Goal: Task Accomplishment & Management: Manage account settings

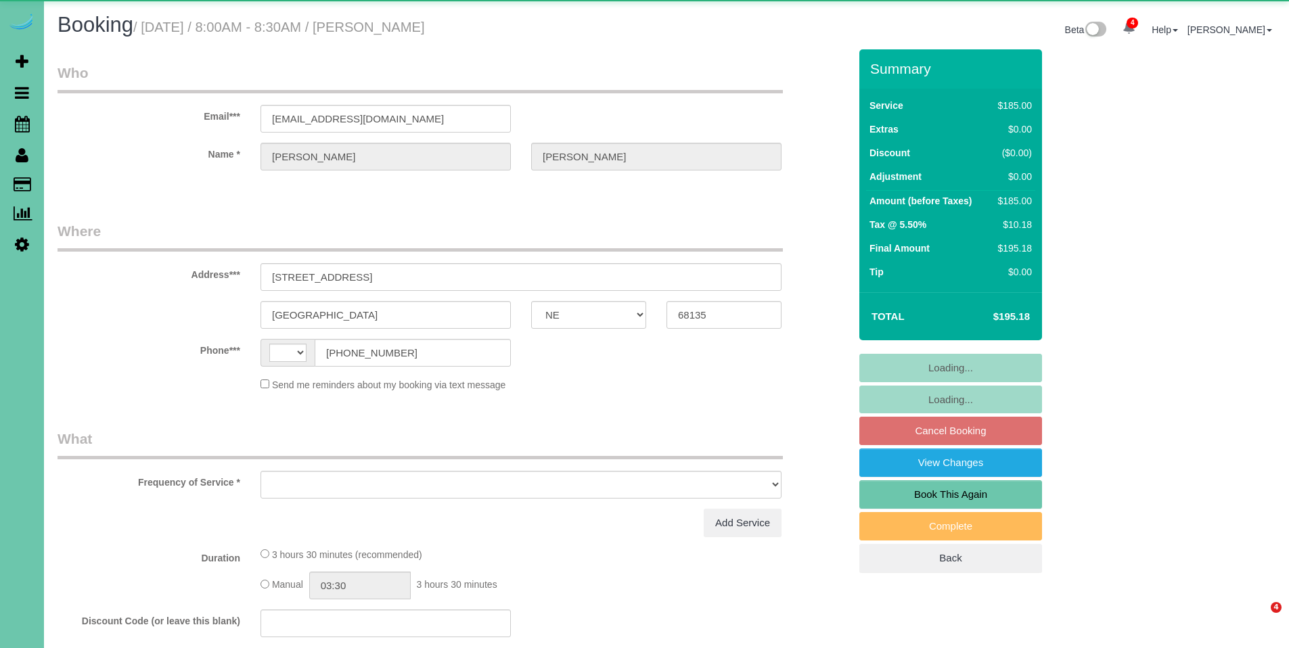
select select "NE"
select select "string:[GEOGRAPHIC_DATA]"
select select "object:672"
select select "string:fspay-0edb13bf-20bb-43c9-993a-b189a82d5c6b"
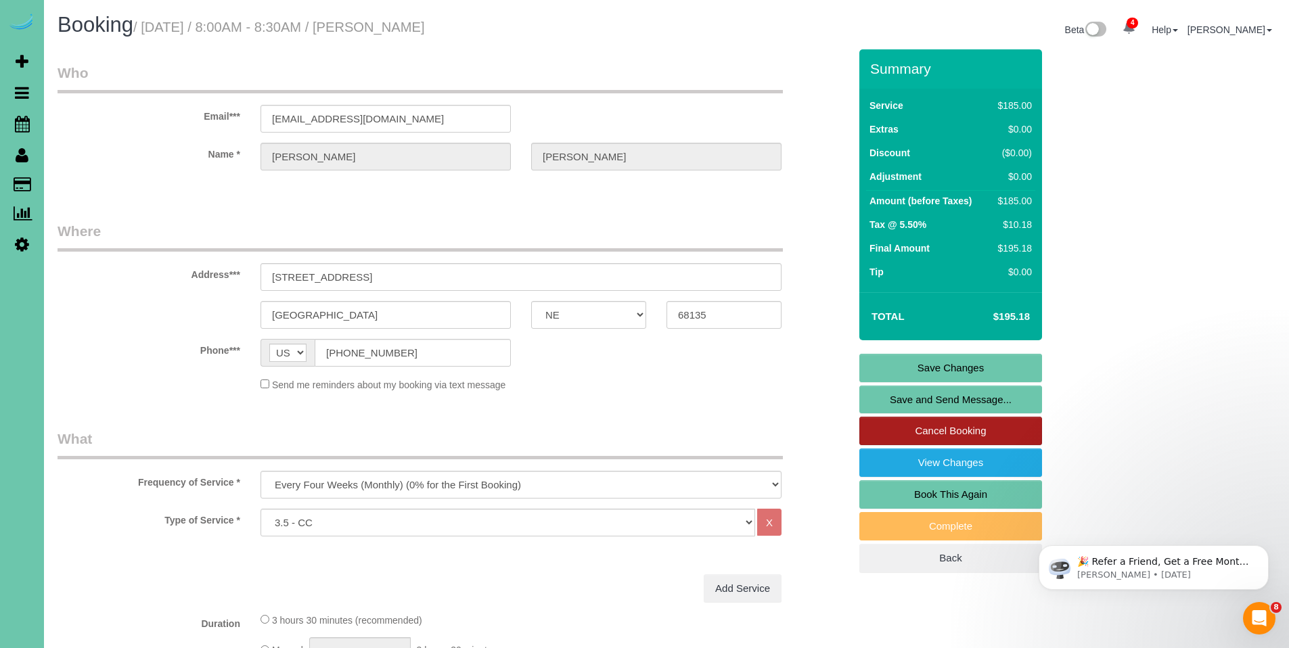
click at [961, 424] on link "Cancel Booking" at bounding box center [950, 431] width 183 height 28
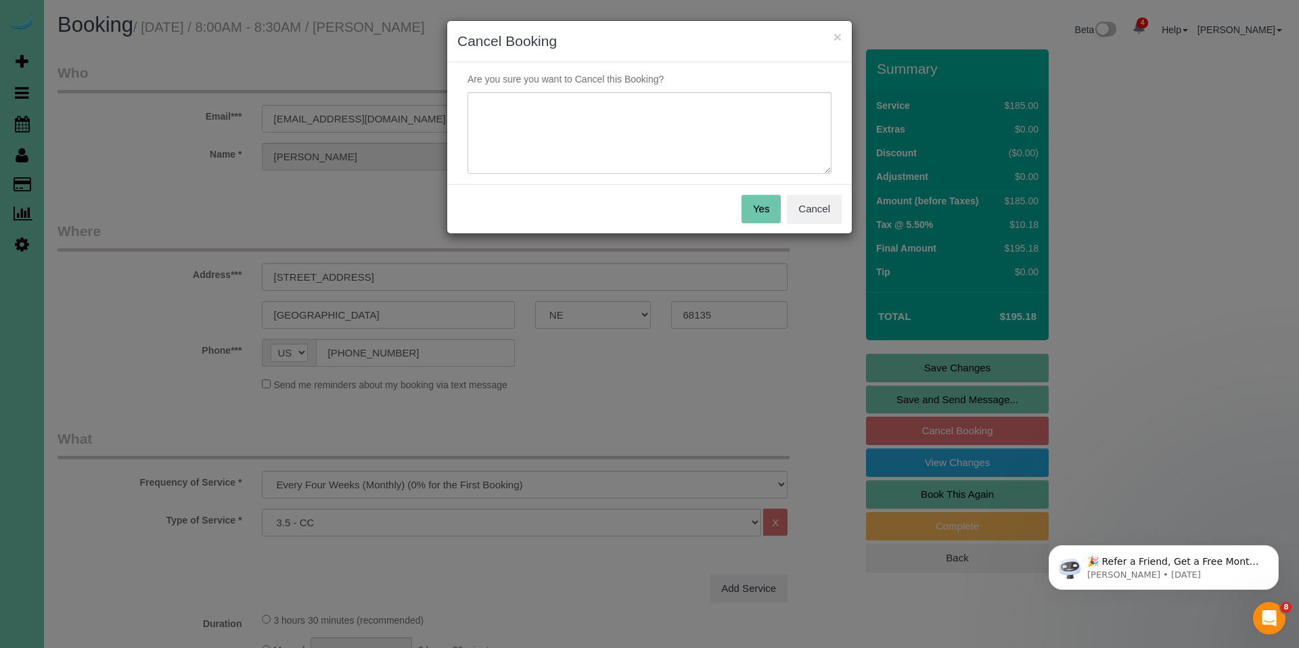
click at [663, 90] on div "Are you sure you want to Cancel this Booking?" at bounding box center [649, 123] width 405 height 122
click at [665, 108] on textarea at bounding box center [650, 133] width 364 height 83
type textarea "H"
type textarea "His boss passed away - so job is in limbo."
click at [770, 204] on button "Yes" at bounding box center [761, 209] width 39 height 28
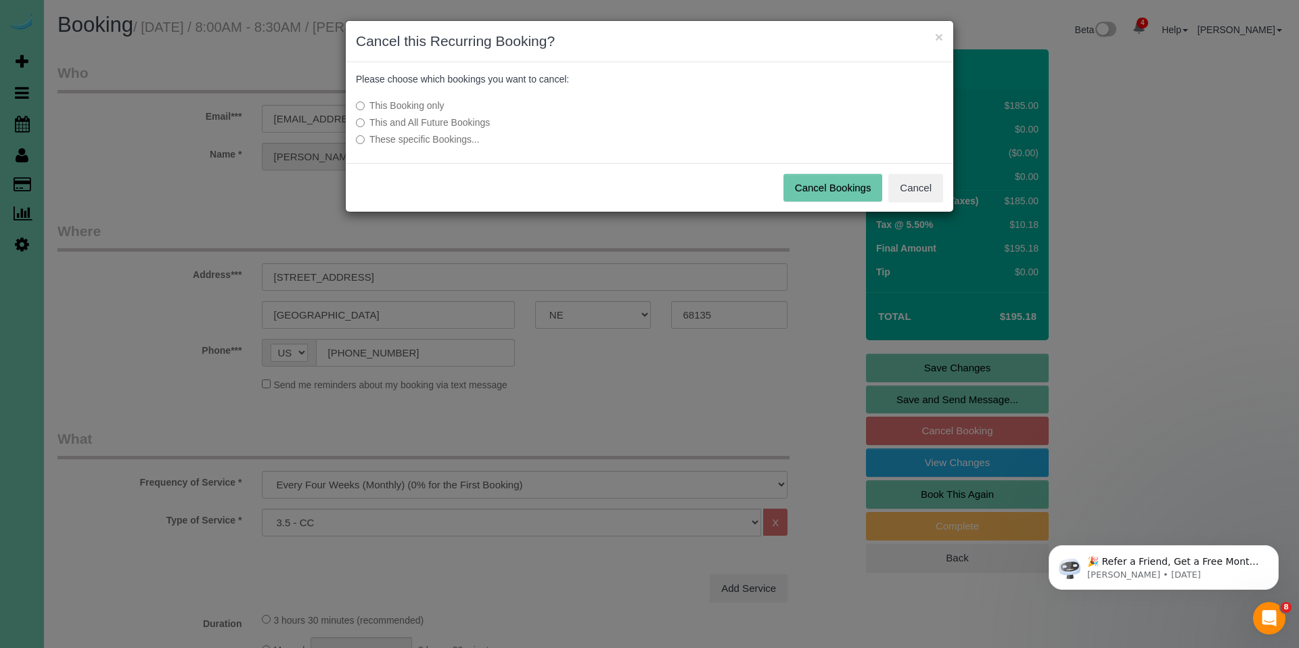
click at [474, 118] on label "This and All Future Bookings" at bounding box center [548, 123] width 385 height 14
click at [828, 185] on button "Cancel Bookings" at bounding box center [833, 188] width 99 height 28
